Goal: Information Seeking & Learning: Find specific page/section

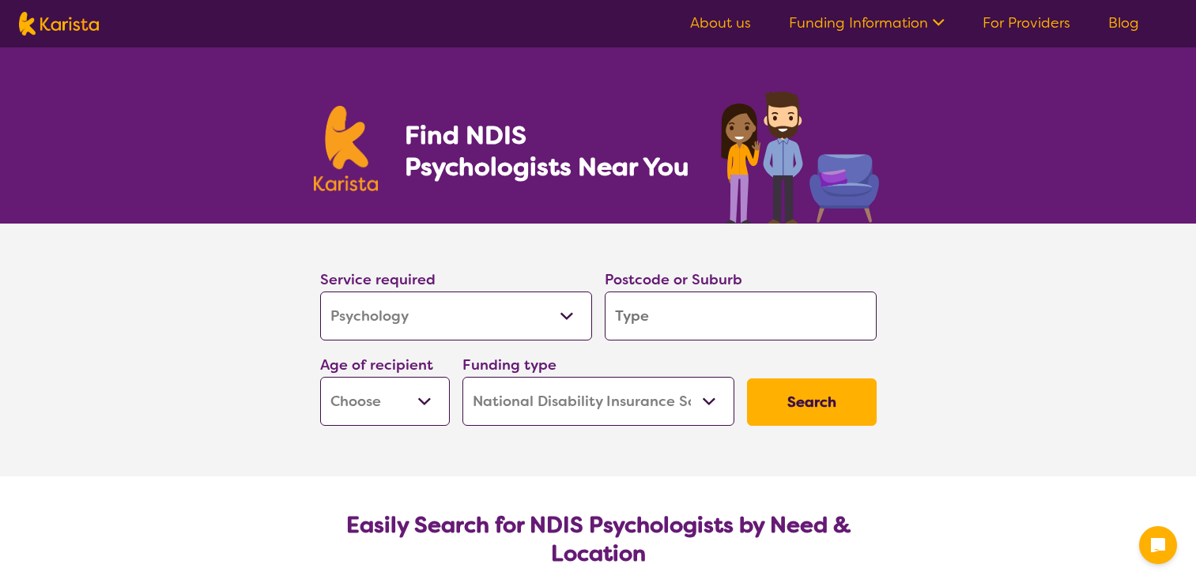
select select "Psychology"
select select "NDIS"
select select "Psychology"
select select "NDIS"
click at [562, 316] on select "Allied Health Assistant Assessment ([MEDICAL_DATA] or [MEDICAL_DATA]) Behaviour…" at bounding box center [456, 316] width 272 height 49
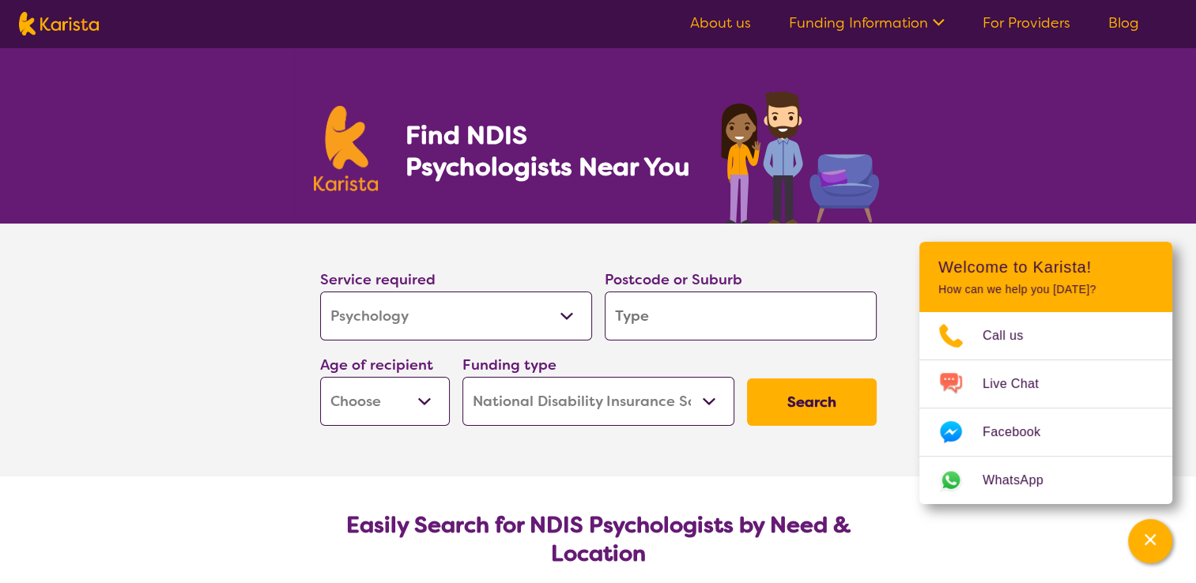
click at [320, 292] on select "Allied Health Assistant Assessment ([MEDICAL_DATA] or [MEDICAL_DATA]) Behaviour…" at bounding box center [456, 316] width 272 height 49
click at [668, 323] on input "search" at bounding box center [741, 316] width 272 height 49
click at [426, 407] on select "Early Childhood - 0 to 9 Child - 10 to 11 Adolescent - 12 to 17 Adult - 18 to 6…" at bounding box center [385, 401] width 130 height 49
select select "AS"
click at [320, 377] on select "Early Childhood - 0 to 9 Child - 10 to 11 Adolescent - 12 to 17 Adult - 18 to 6…" at bounding box center [385, 401] width 130 height 49
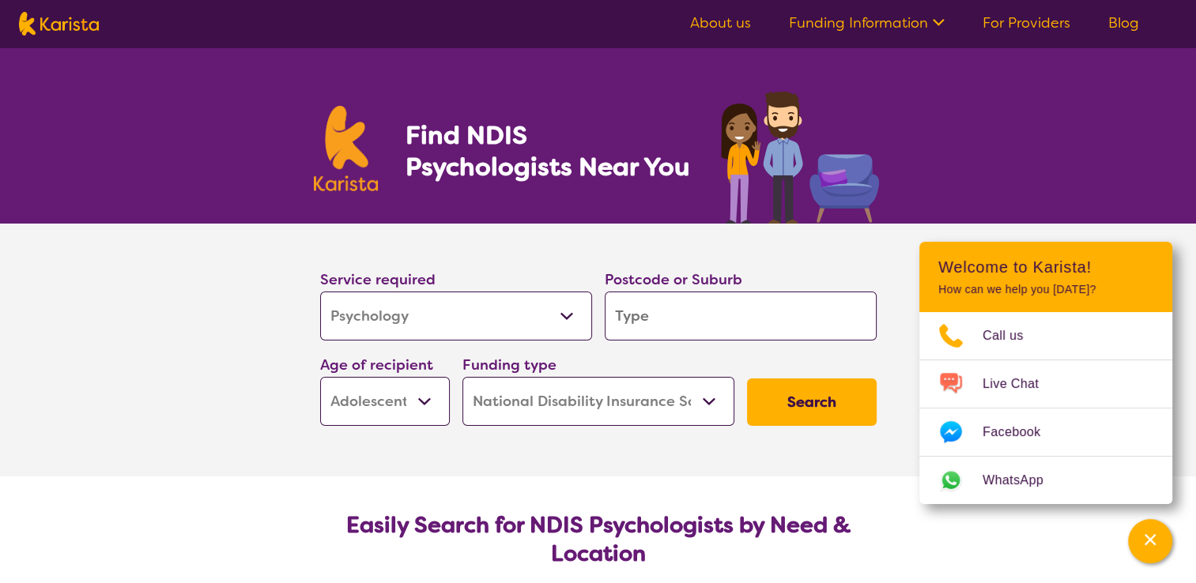
select select "AS"
click at [705, 403] on select "Home Care Package (HCP) National Disability Insurance Scheme (NDIS) I don't know" at bounding box center [598, 401] width 272 height 49
select select "i-don-t-know"
click at [462, 377] on select "Home Care Package (HCP) National Disability Insurance Scheme (NDIS) I don't know" at bounding box center [598, 401] width 272 height 49
select select "i-don-t-know"
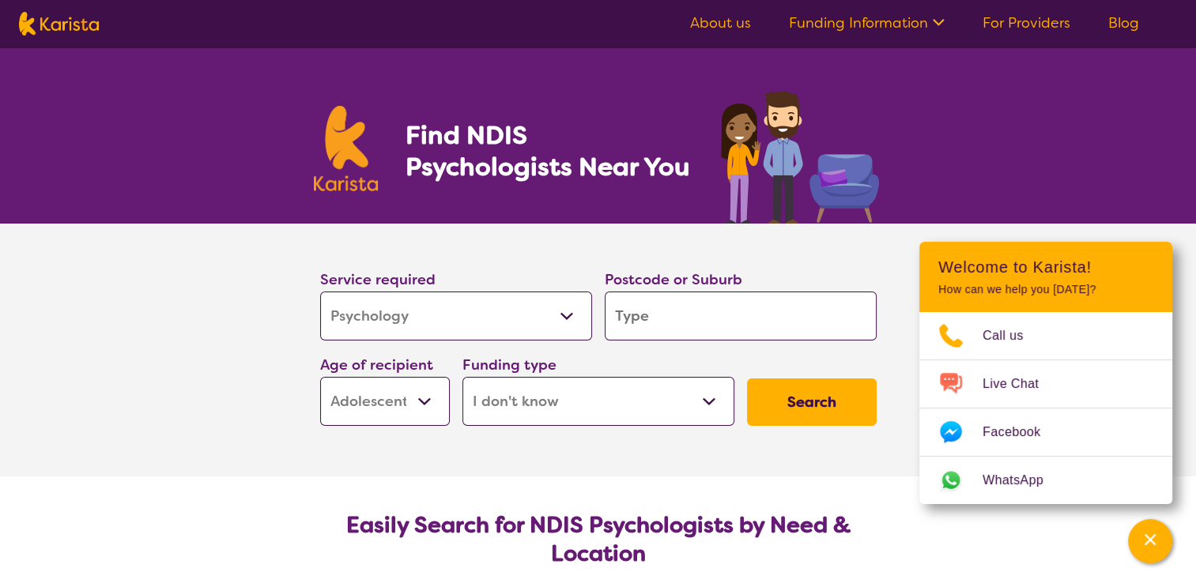
click at [749, 312] on input "search" at bounding box center [741, 316] width 272 height 49
type input "M"
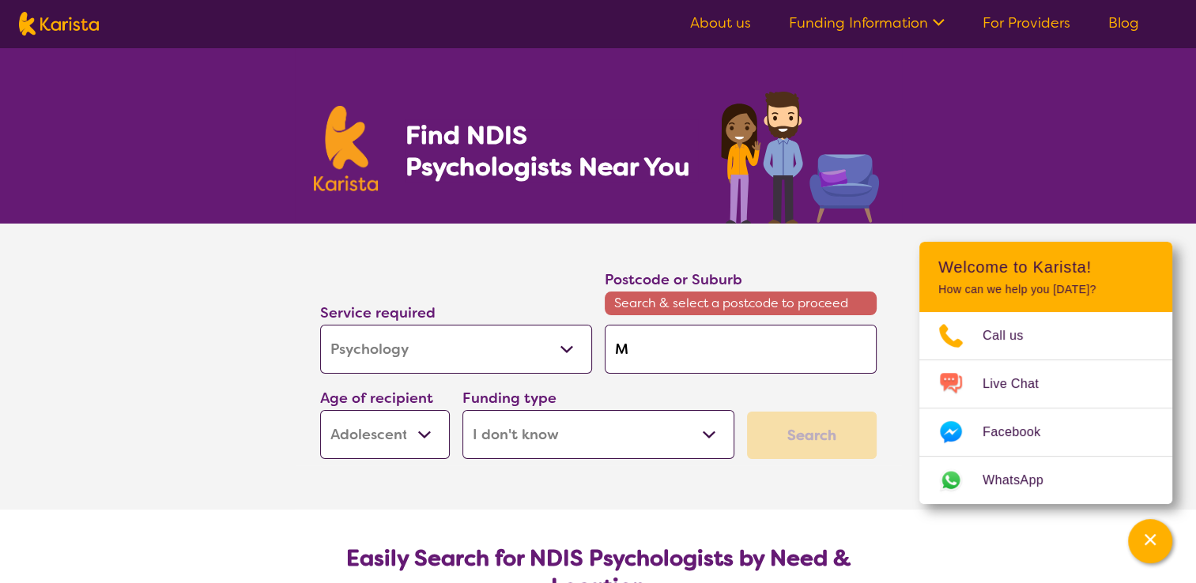
type input "Ma"
type input "Man"
type input "Mand"
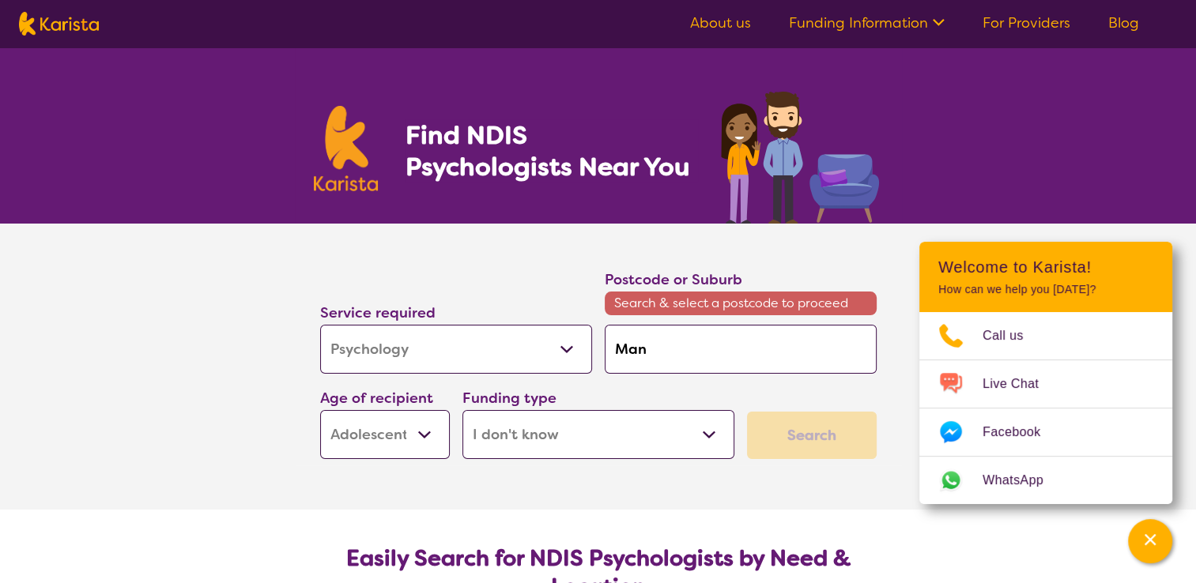
type input "Mand"
type input "Mandu"
type input "Mandur"
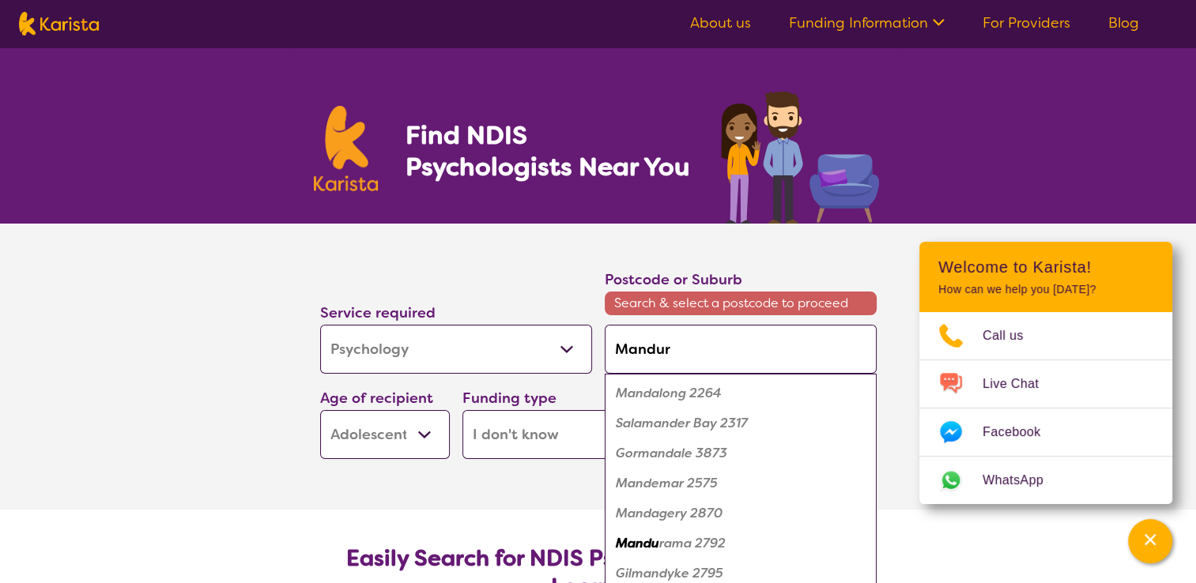
type input "Mandura"
type input "Mandurah"
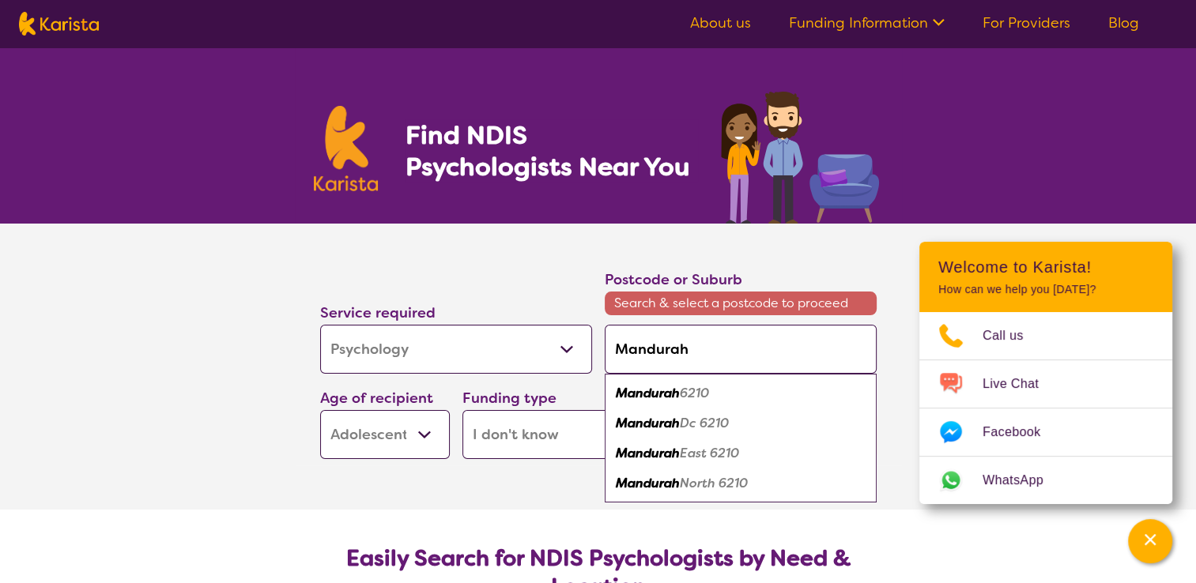
click at [651, 391] on em "Mandurah" at bounding box center [648, 393] width 64 height 17
type input "6210"
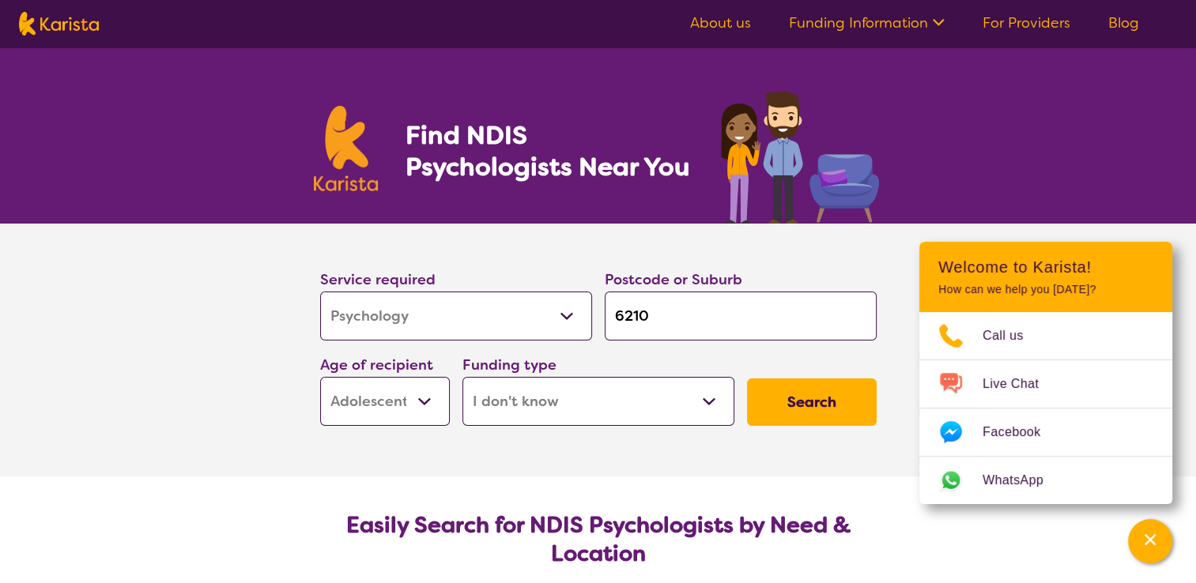
click at [817, 400] on button "Search" at bounding box center [812, 402] width 130 height 47
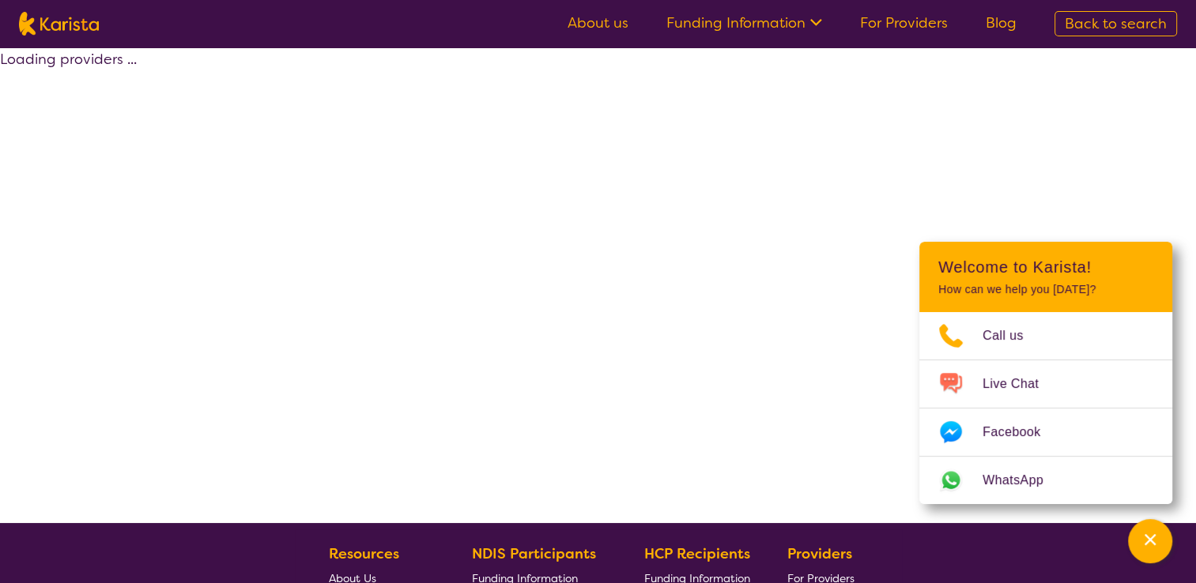
select select "Psychology"
select select "AS"
